Goal: Use online tool/utility: Utilize a website feature to perform a specific function

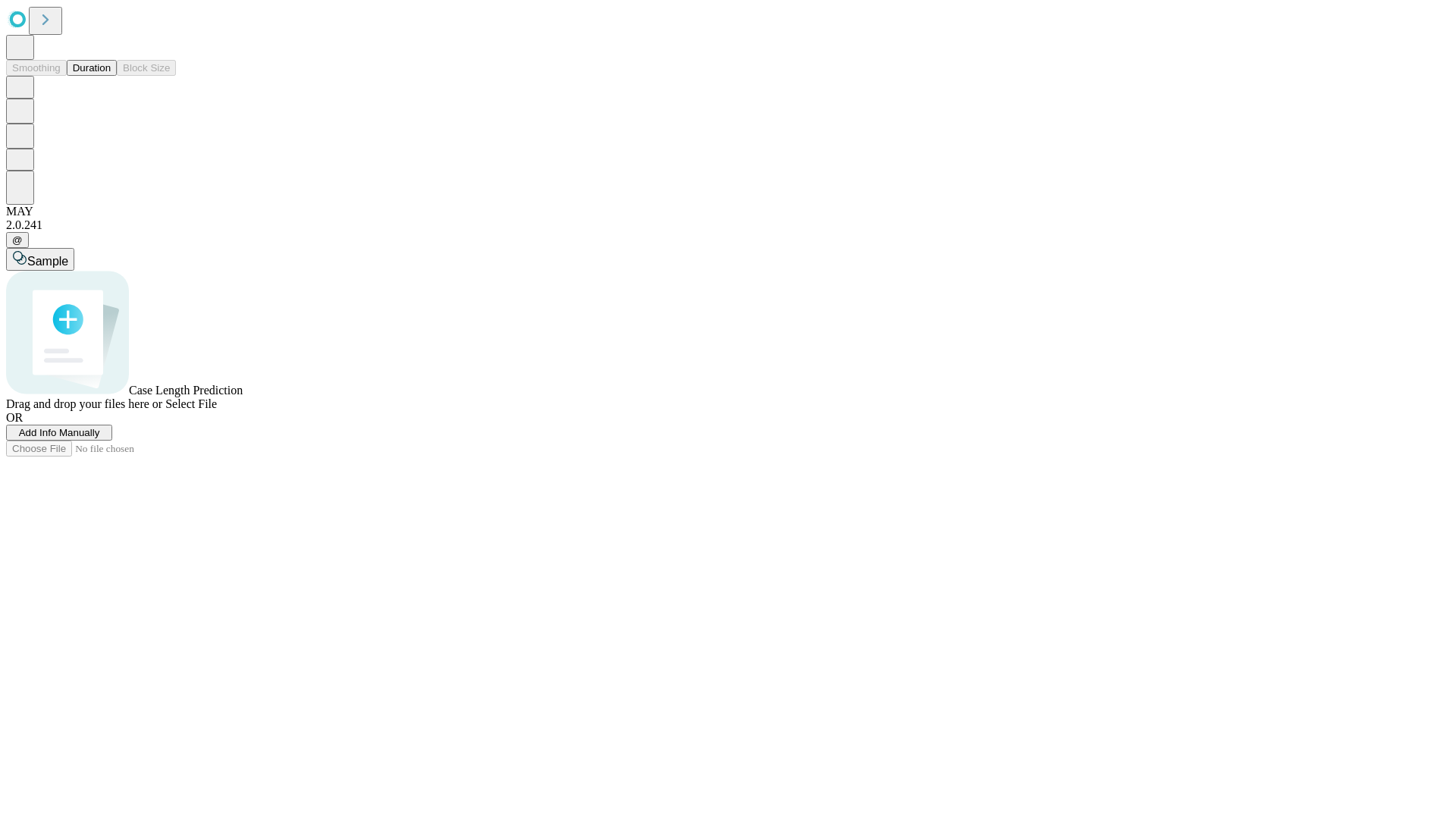
click at [111, 76] on button "Duration" at bounding box center [91, 67] width 50 height 16
click at [100, 439] on span "Add Info Manually" at bounding box center [59, 432] width 81 height 11
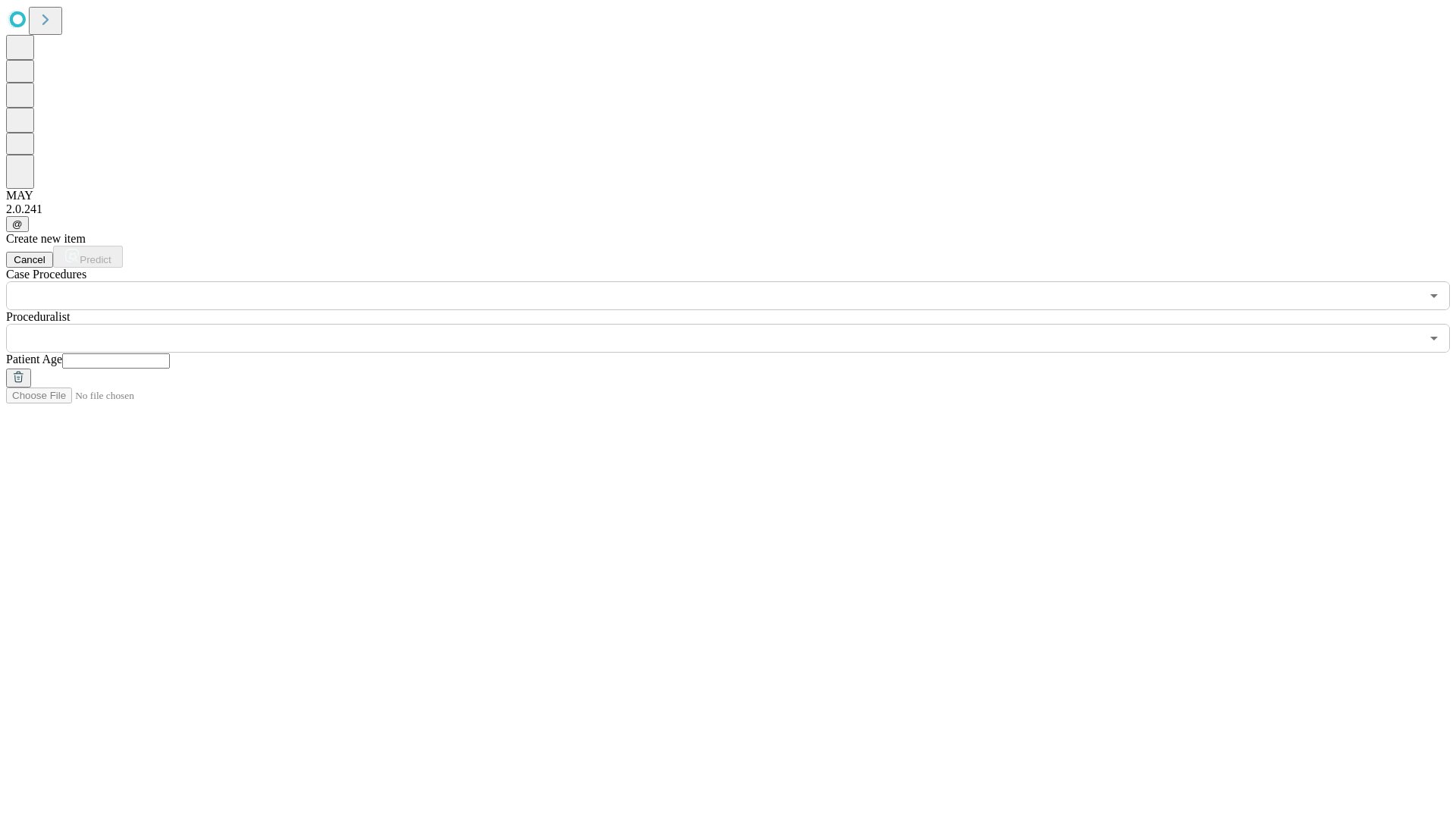
click at [170, 353] on input "text" at bounding box center [116, 361] width 108 height 15
type input "**"
click at [739, 324] on input "text" at bounding box center [713, 339] width 1415 height 29
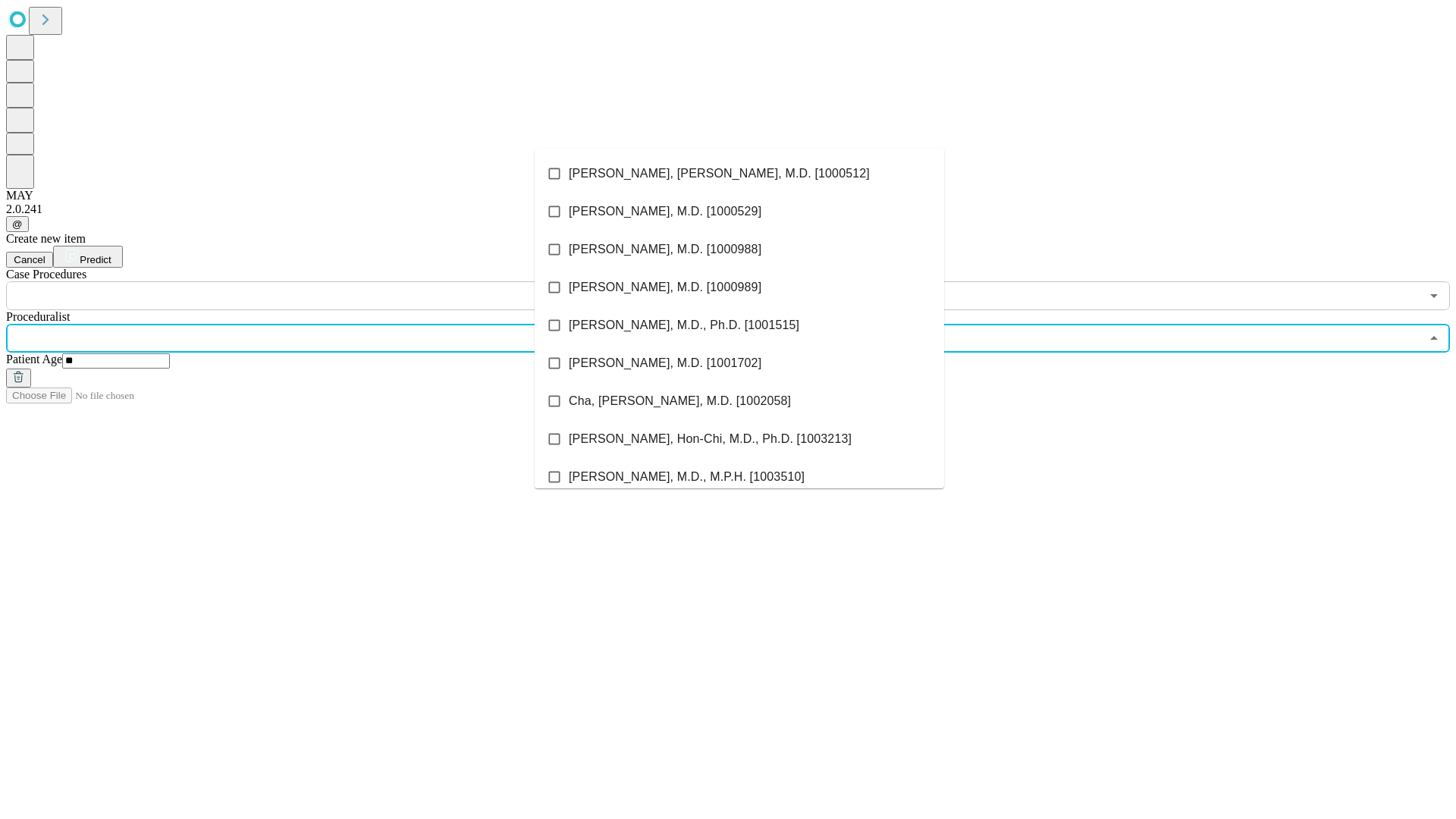
click at [740, 174] on li "[PERSON_NAME], [PERSON_NAME], M.D. [1000512]" at bounding box center [740, 173] width 410 height 38
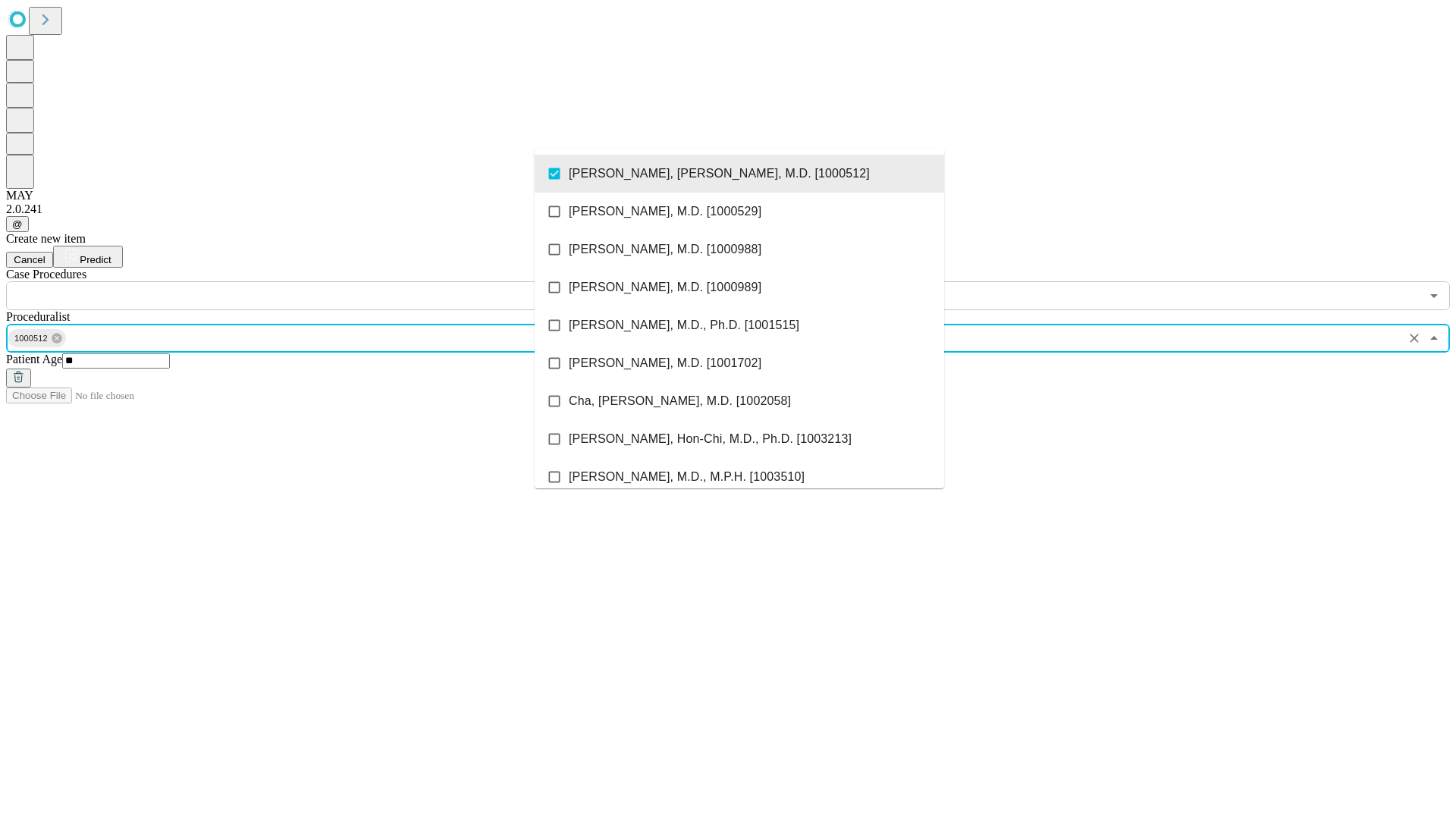
click at [318, 282] on input "text" at bounding box center [713, 296] width 1415 height 29
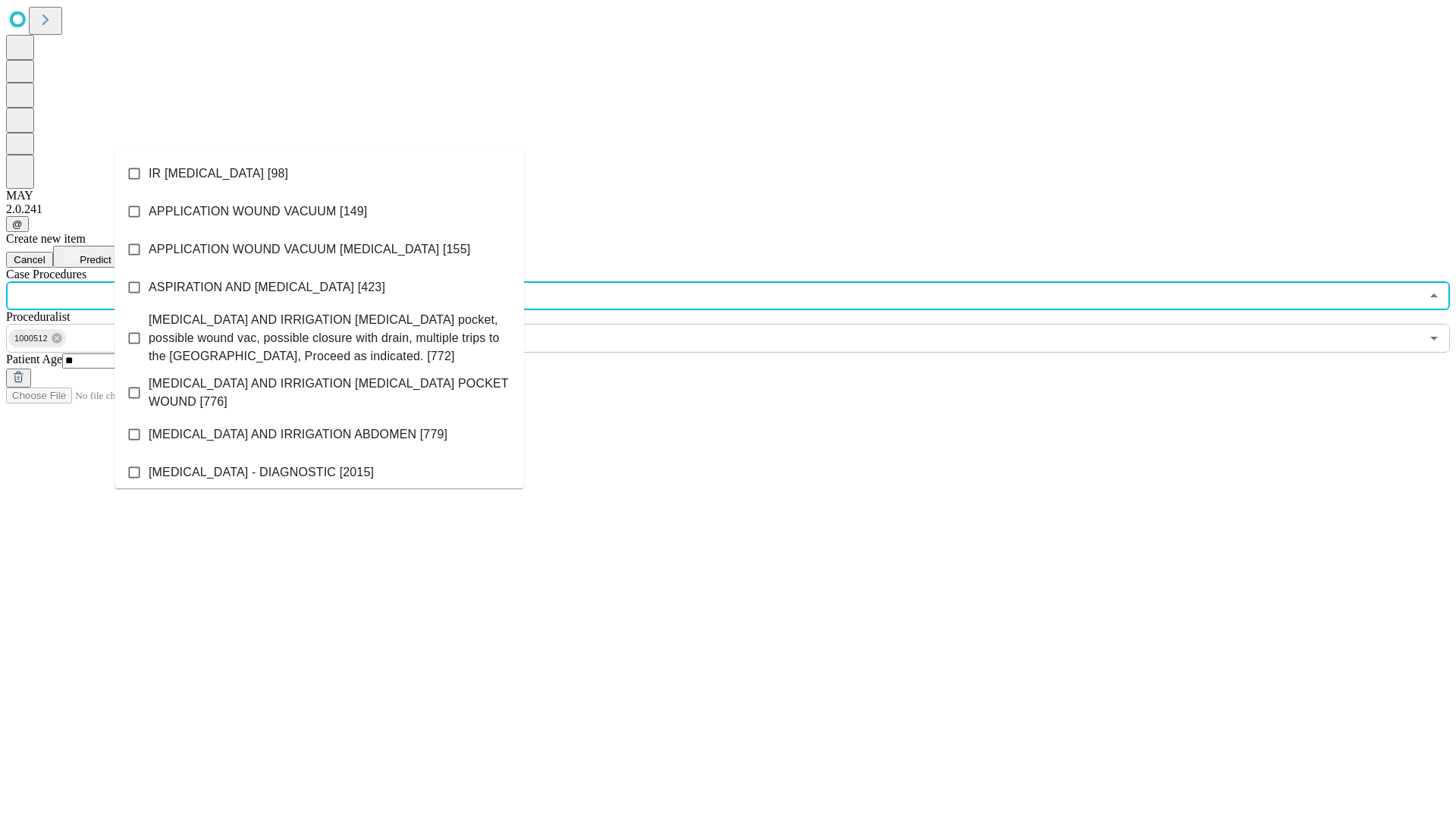
click at [319, 174] on li "IR [MEDICAL_DATA] [98]" at bounding box center [319, 173] width 410 height 38
click at [111, 254] on span "Predict" at bounding box center [95, 259] width 31 height 11
